Goal: Information Seeking & Learning: Learn about a topic

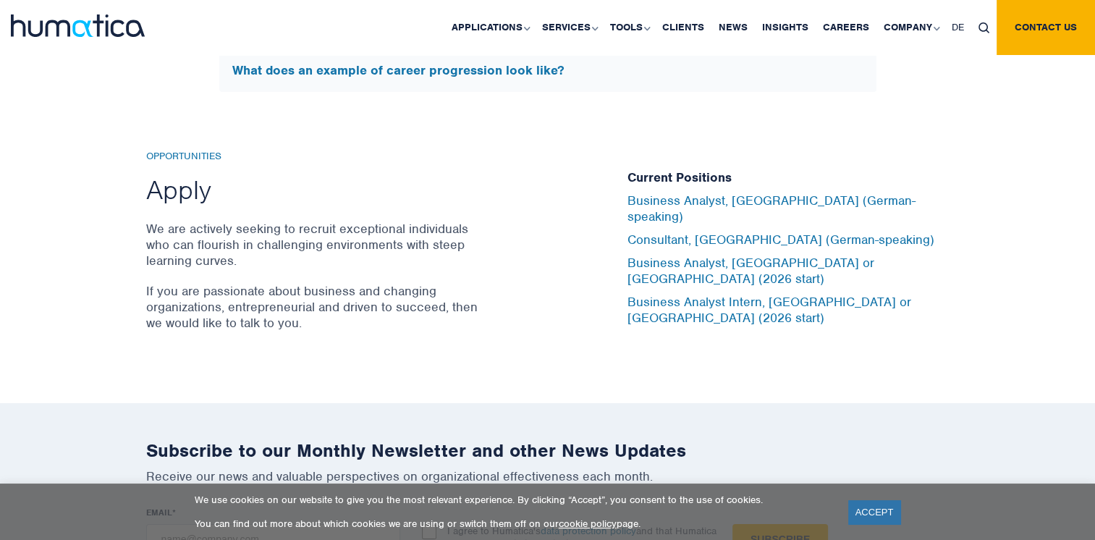
scroll to position [4738, 0]
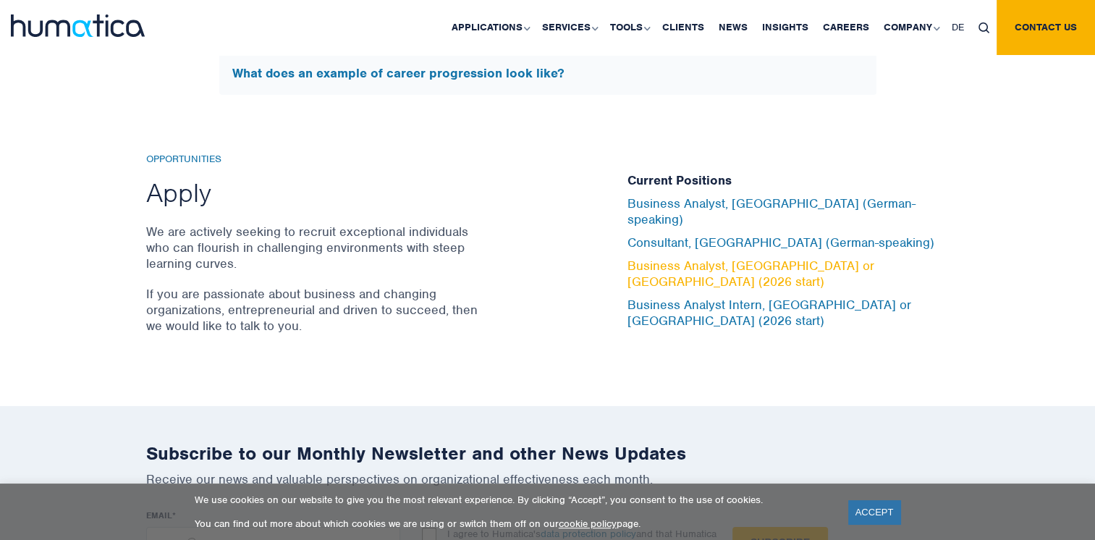
click at [660, 265] on link "Business Analyst, [GEOGRAPHIC_DATA] or [GEOGRAPHIC_DATA] (2026 start)" at bounding box center [751, 274] width 247 height 32
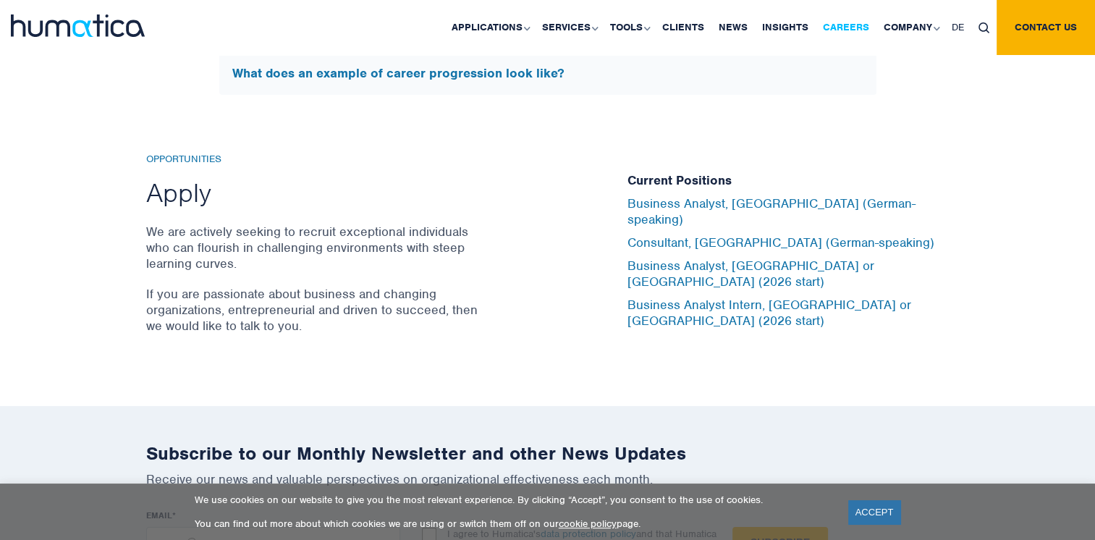
click at [833, 24] on link "Careers" at bounding box center [846, 27] width 61 height 55
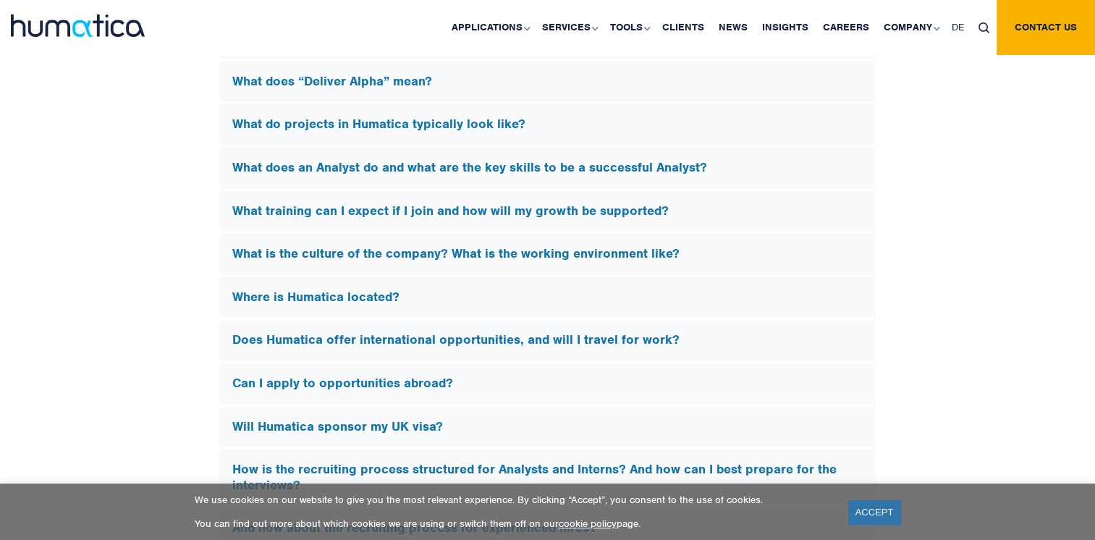
scroll to position [4241, 0]
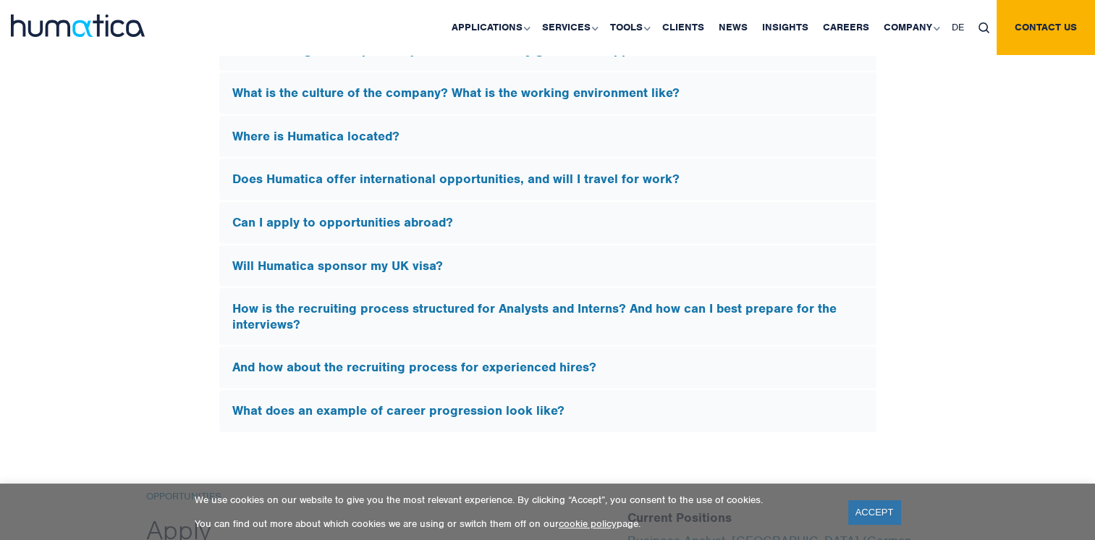
click at [364, 216] on h5 "Can I apply to opportunities abroad?" at bounding box center [547, 223] width 631 height 16
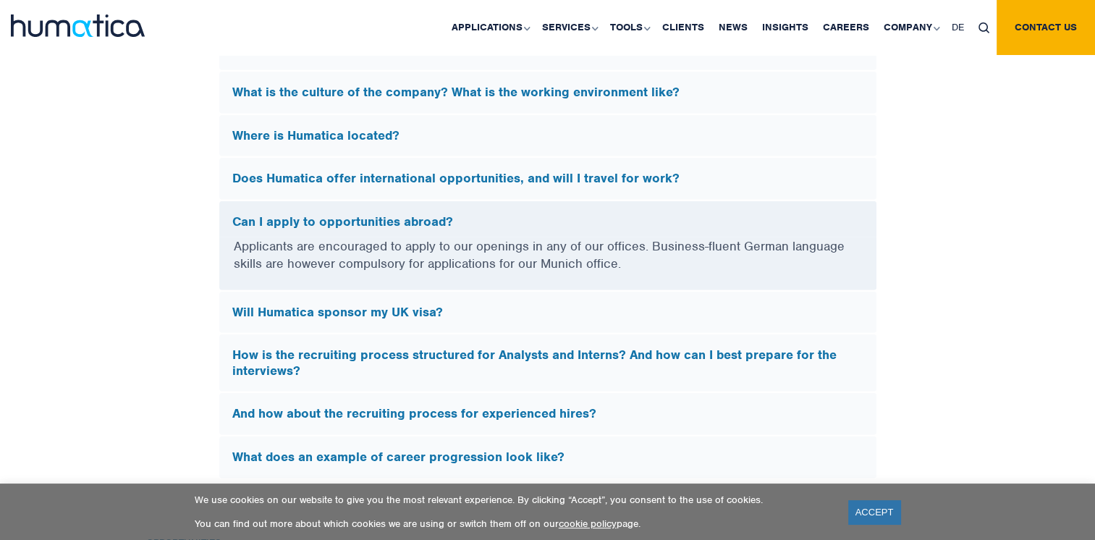
scroll to position [4178, 0]
